Goal: Transaction & Acquisition: Book appointment/travel/reservation

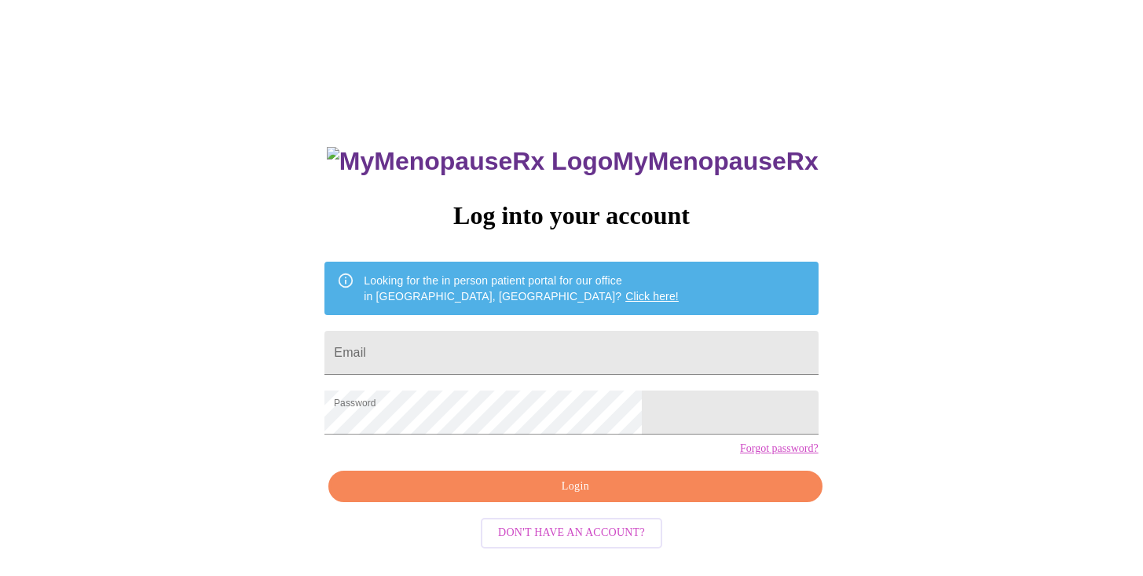
click at [575, 497] on span "Login" at bounding box center [575, 487] width 457 height 20
click at [479, 355] on input "Email" at bounding box center [572, 353] width 494 height 44
type input "[EMAIL_ADDRESS][DOMAIN_NAME]"
click at [637, 497] on span "Login" at bounding box center [575, 487] width 457 height 20
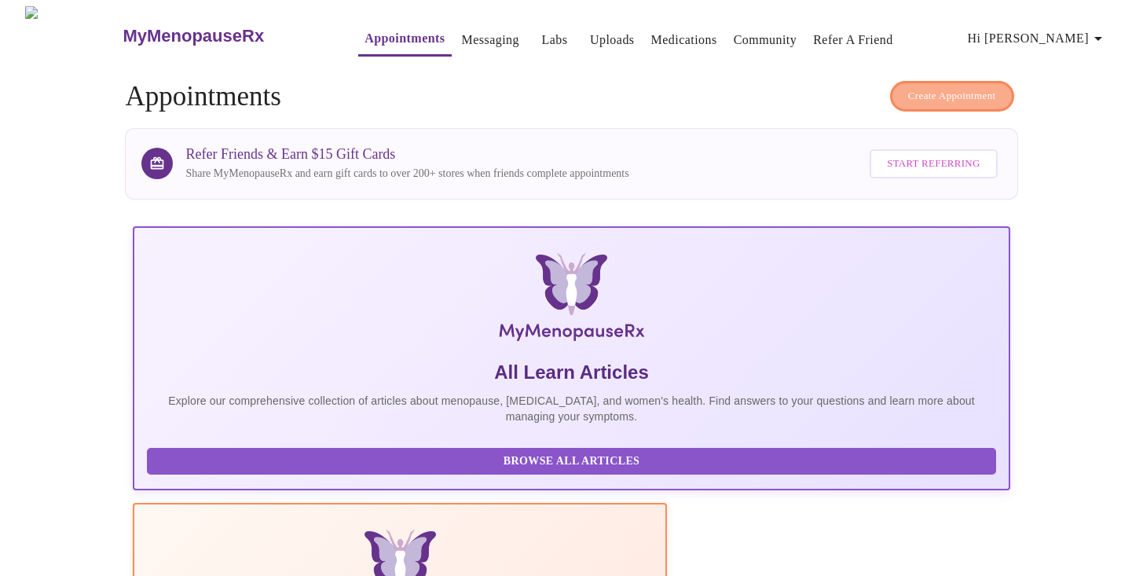
click at [922, 87] on span "Create Appointment" at bounding box center [952, 96] width 88 height 18
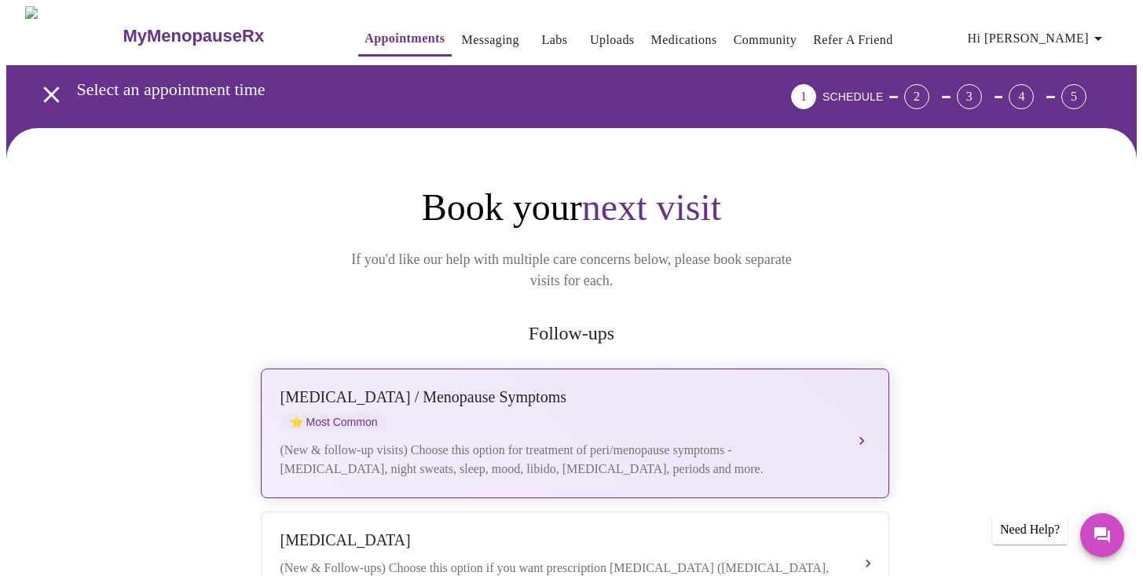
click at [554, 397] on div "[MEDICAL_DATA] / Menopause Symptoms ⭐ Most Common" at bounding box center [560, 409] width 558 height 43
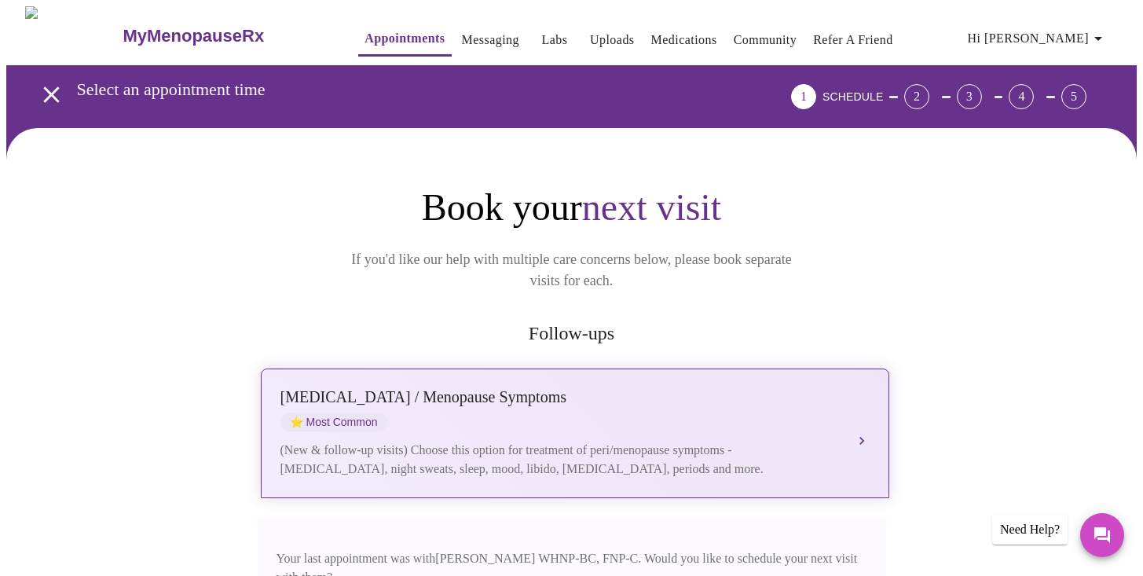
click at [782, 388] on div "[MEDICAL_DATA] / Menopause Symptoms" at bounding box center [560, 397] width 558 height 18
click at [381, 413] on span "⭐ Most Common" at bounding box center [334, 422] width 107 height 19
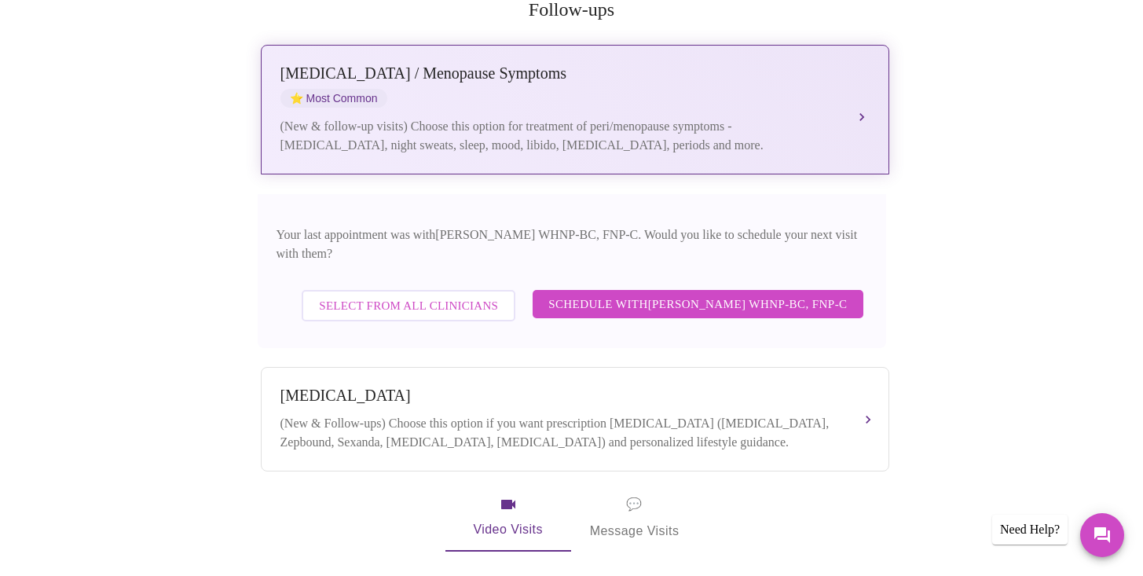
scroll to position [414, 0]
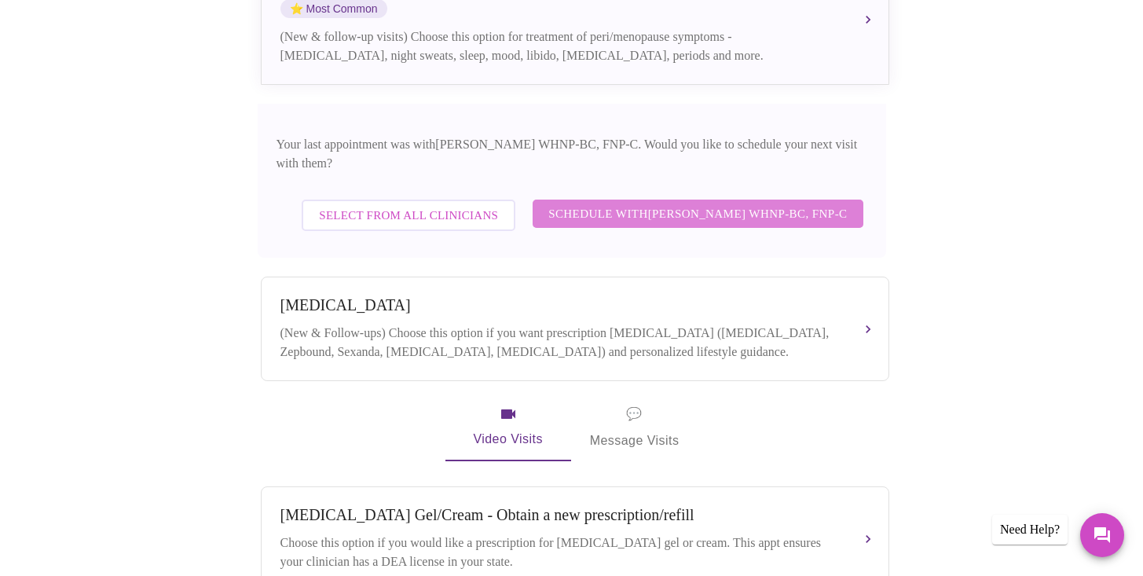
click at [606, 204] on span "Schedule with [PERSON_NAME] WHNP-BC, FNP-C" at bounding box center [698, 214] width 299 height 20
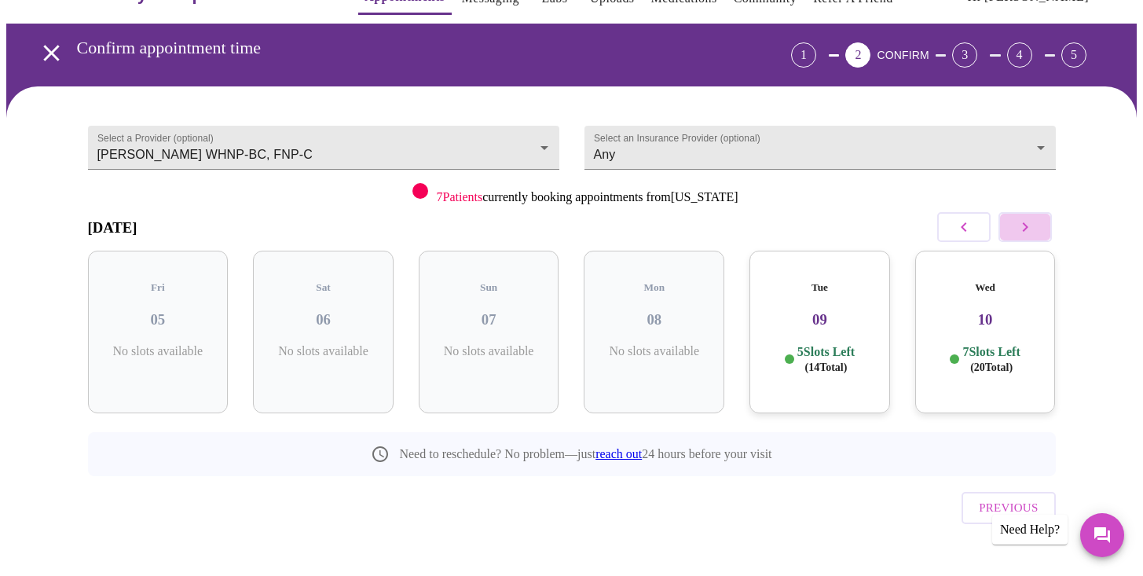
click at [1021, 228] on icon "button" at bounding box center [1025, 227] width 19 height 19
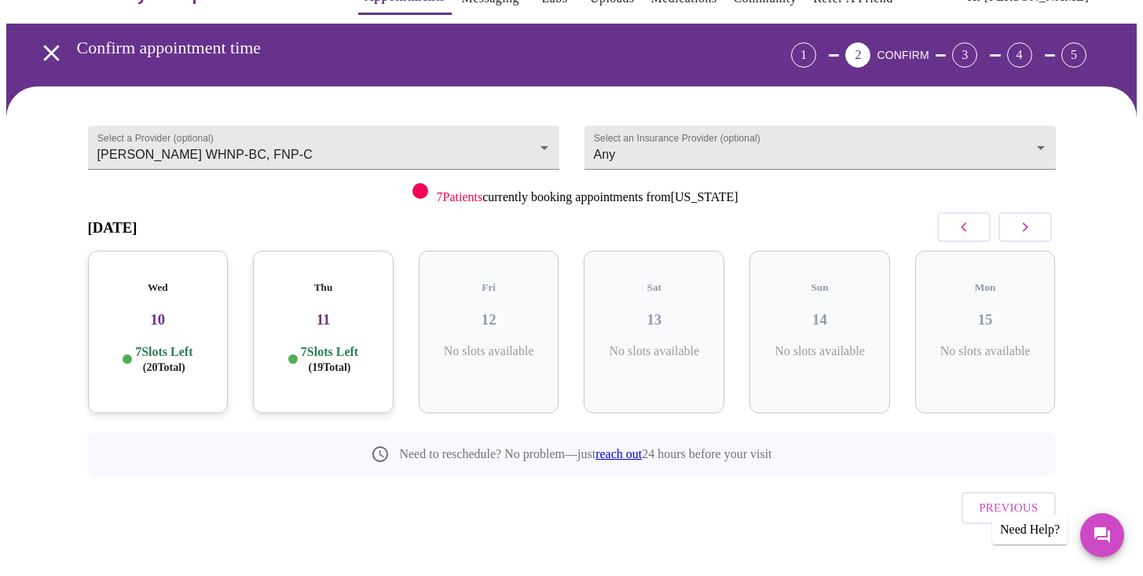
click at [1021, 228] on icon "button" at bounding box center [1025, 227] width 19 height 19
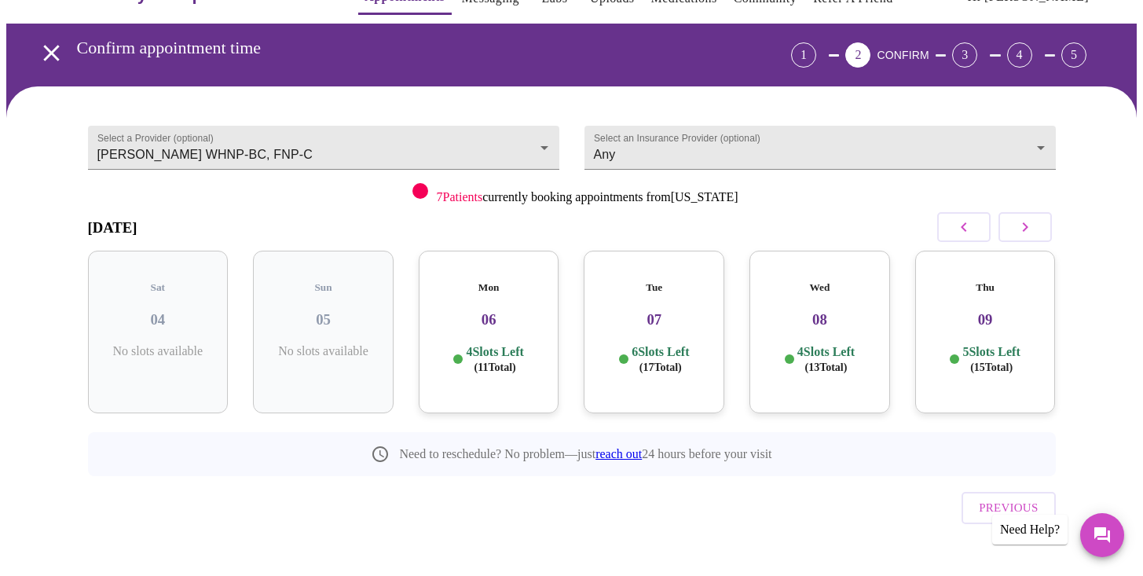
click at [963, 226] on icon "button" at bounding box center [964, 227] width 19 height 19
click at [809, 317] on div "Thu 02 5 Slots Left ( 16 Total)" at bounding box center [820, 332] width 141 height 163
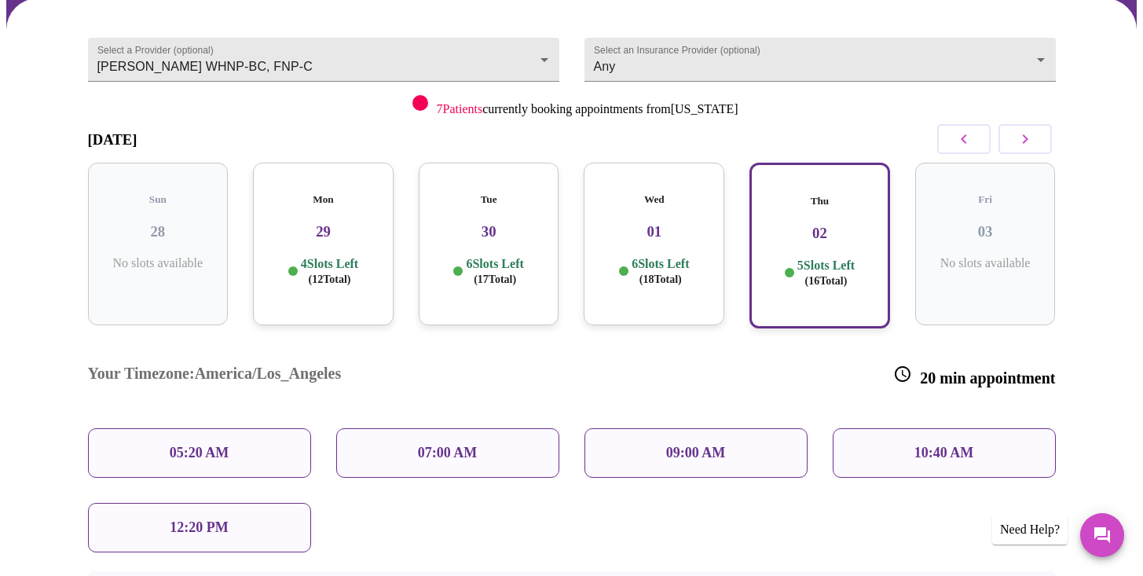
scroll to position [131, 0]
click at [681, 443] on p "09:00 AM" at bounding box center [696, 451] width 60 height 17
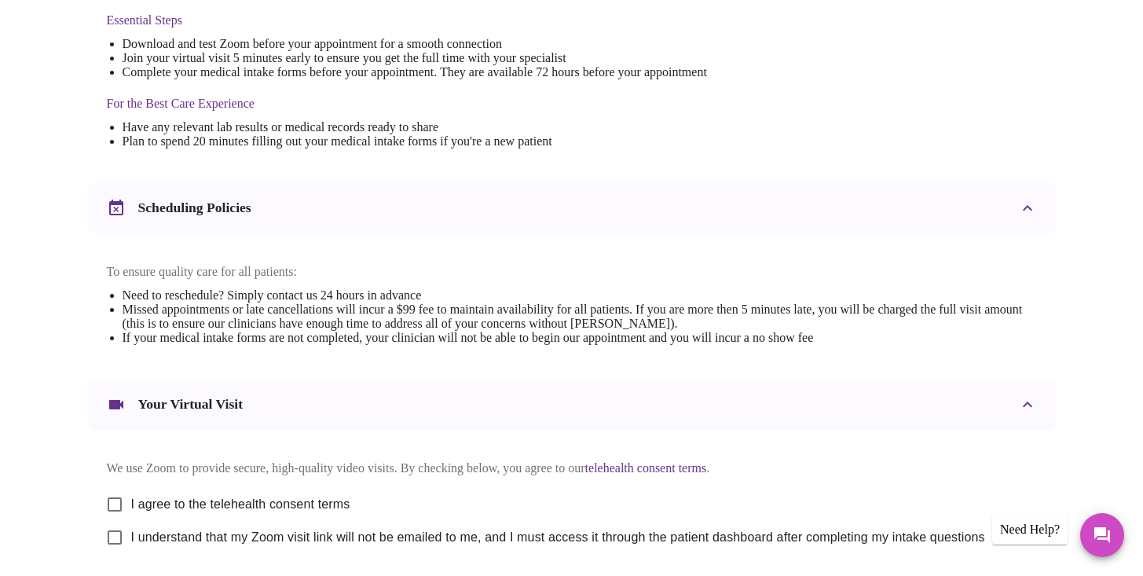
scroll to position [563, 0]
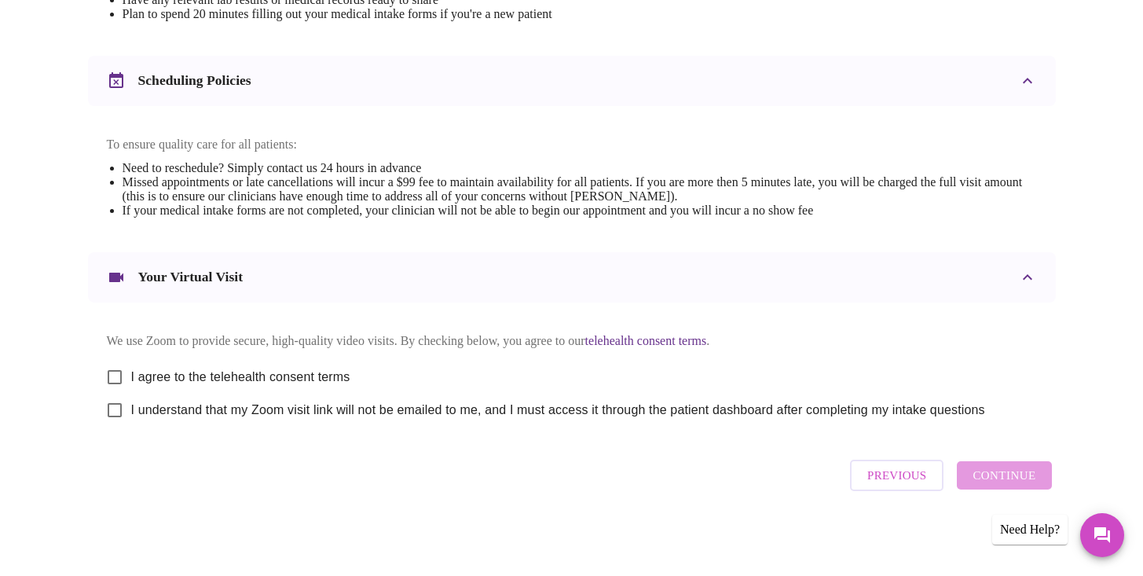
click at [116, 366] on input "I agree to the telehealth consent terms" at bounding box center [114, 377] width 33 height 33
checkbox input "true"
click at [119, 409] on input "I understand that my Zoom visit link will not be emailed to me, and I must acce…" at bounding box center [114, 410] width 33 height 33
checkbox input "true"
click at [974, 477] on button "Continue" at bounding box center [1004, 475] width 94 height 28
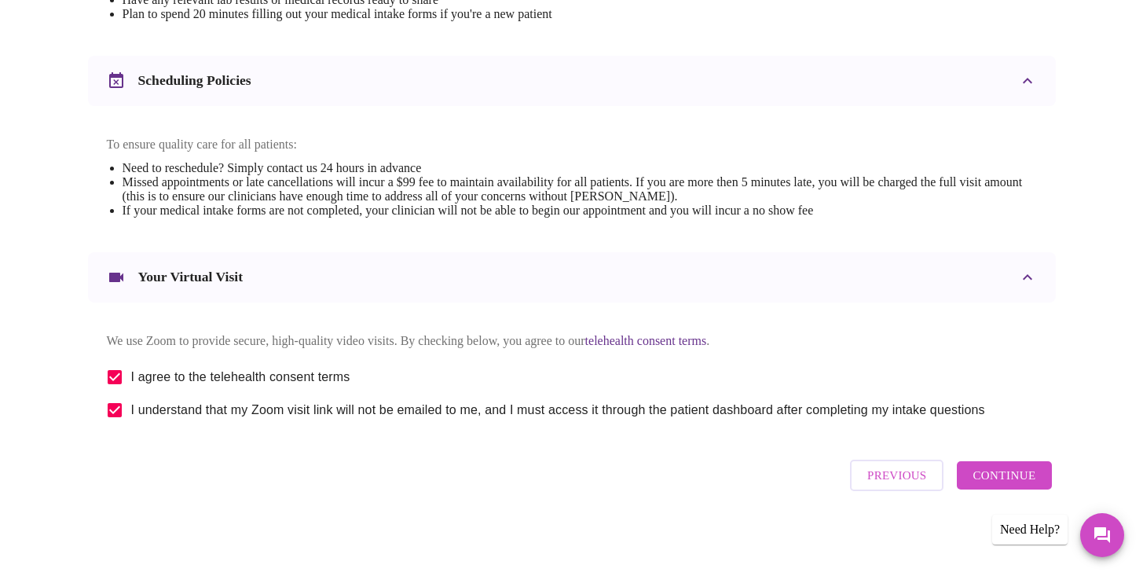
scroll to position [93, 0]
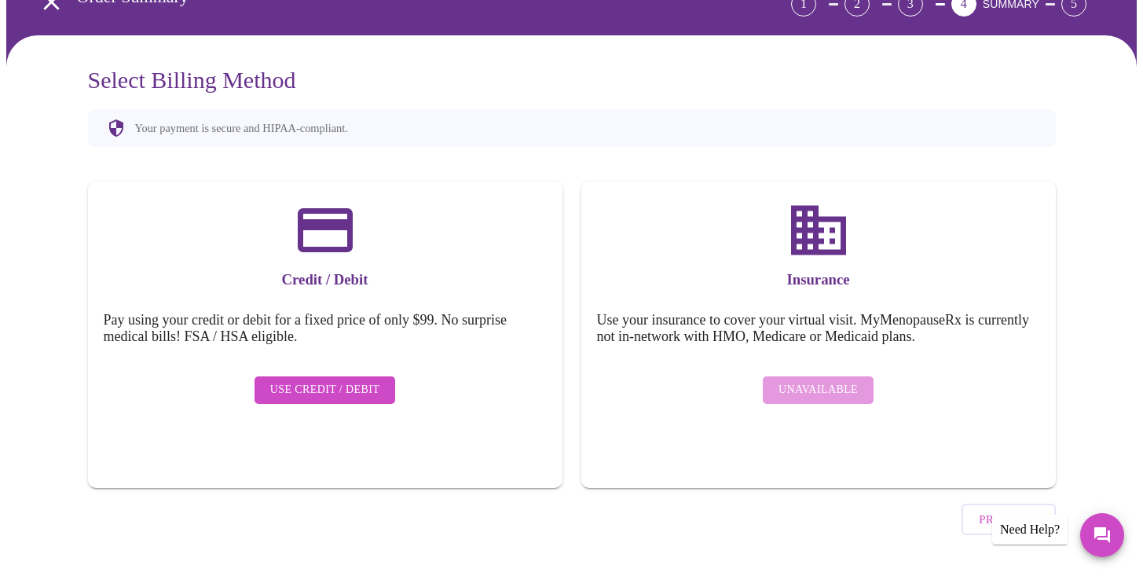
click at [352, 382] on span "Use Credit / Debit" at bounding box center [325, 390] width 110 height 20
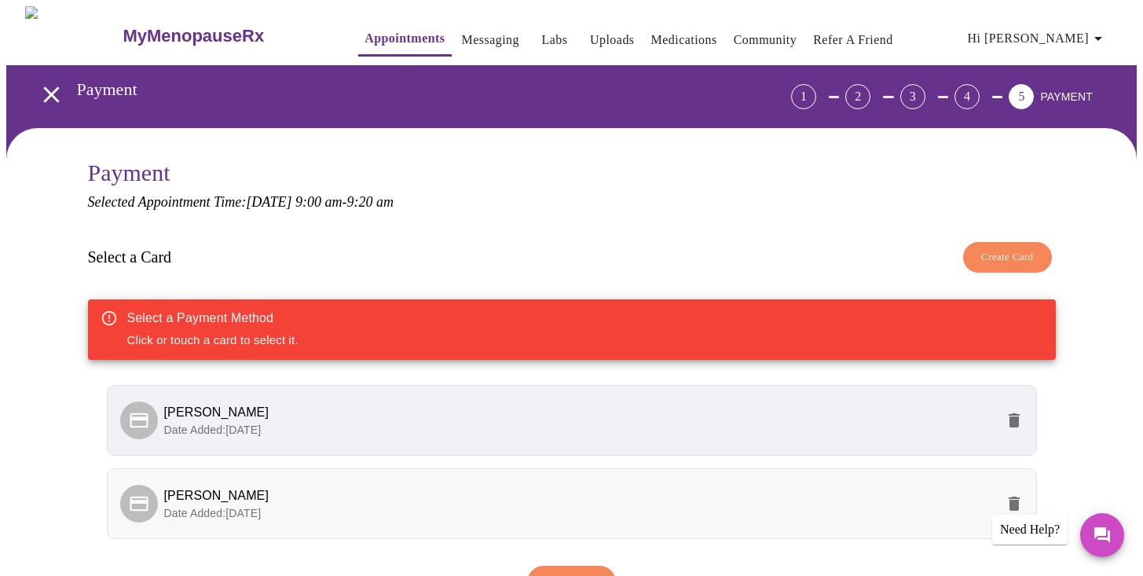
click at [602, 519] on li "[PERSON_NAME] Date Added: [DATE]" at bounding box center [572, 503] width 930 height 71
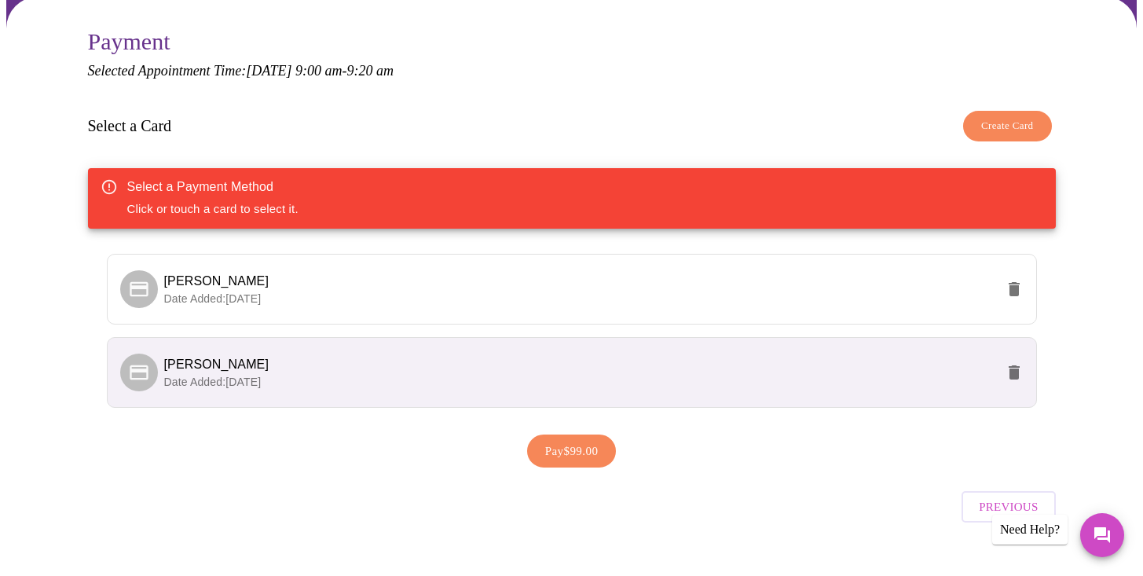
scroll to position [132, 0]
click at [571, 448] on span "Pay $99.00" at bounding box center [571, 450] width 53 height 20
